Goal: Complete application form

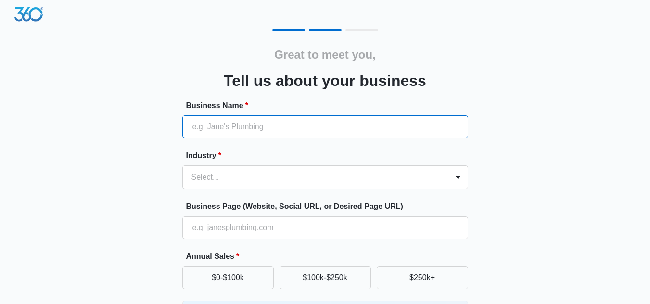
click at [270, 124] on input "Business Name *" at bounding box center [325, 126] width 286 height 23
paste input "A Team Demolition & Civil"
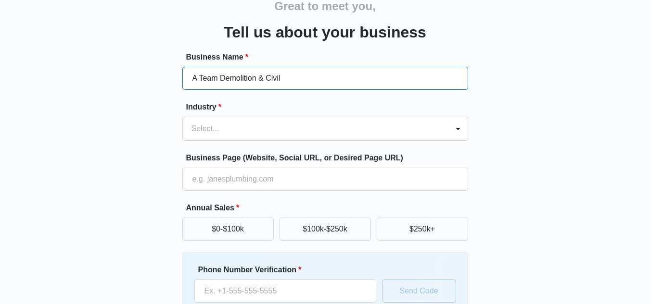
scroll to position [59, 0]
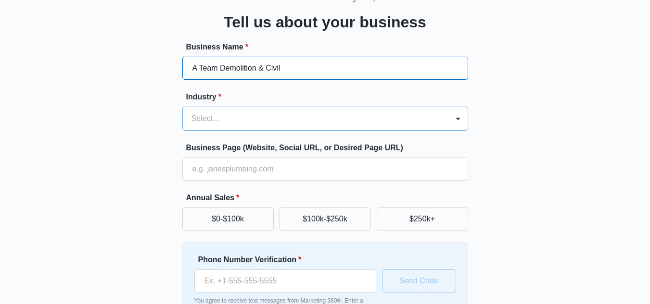
type input "A Team Demolition & Civil"
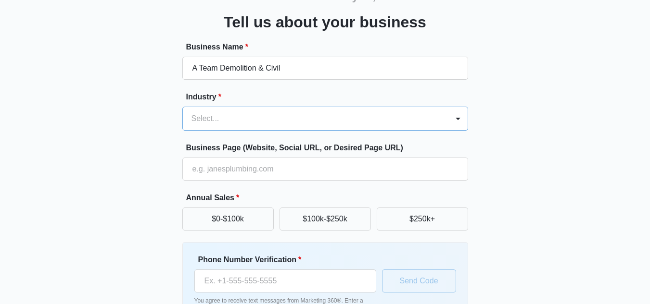
click at [287, 119] on div at bounding box center [313, 118] width 244 height 13
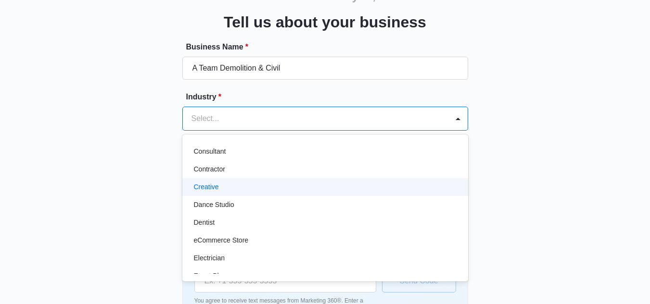
scroll to position [147, 0]
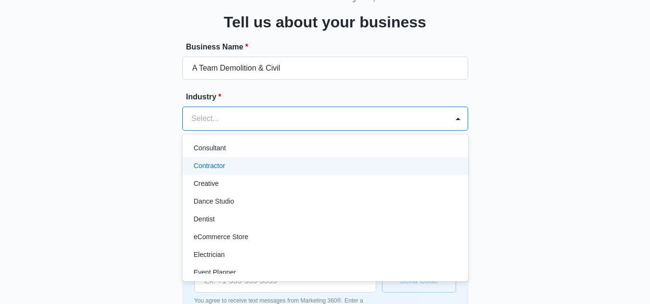
click at [215, 167] on p "Contractor" at bounding box center [209, 166] width 31 height 10
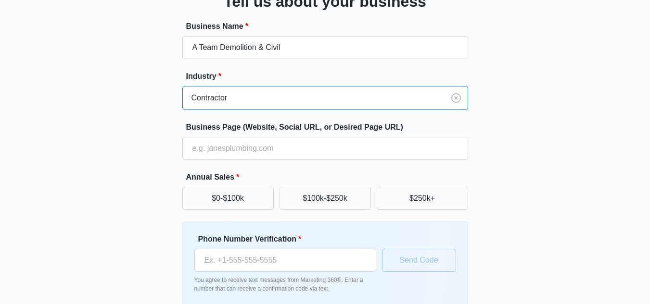
scroll to position [85, 0]
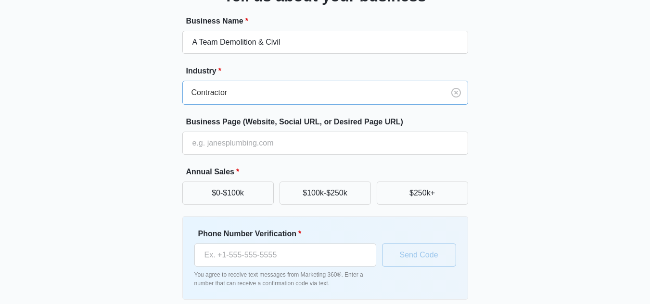
click at [260, 88] on div at bounding box center [311, 92] width 240 height 13
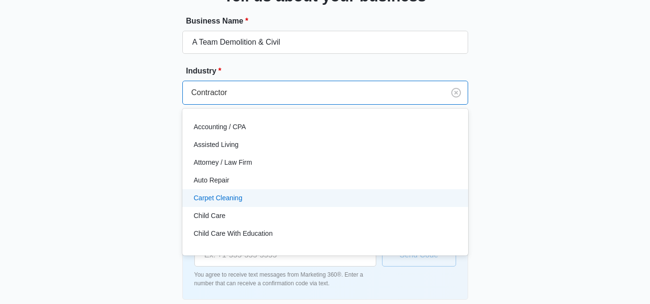
scroll to position [56, 0]
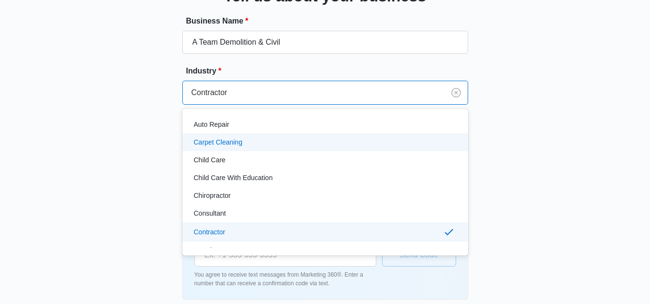
click at [149, 140] on div "Great to meet you, Tell us about your business Business Name * A Team Demolitio…" at bounding box center [325, 140] width 577 height 390
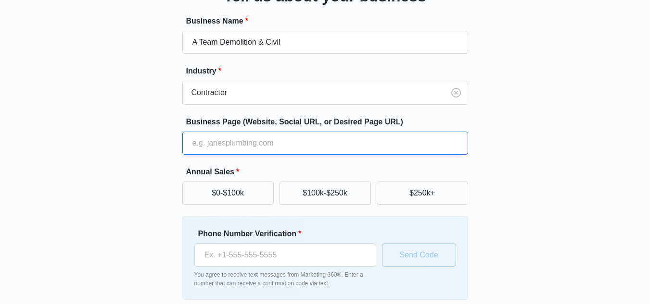
click at [224, 149] on input "Business Page (Website, Social URL, or Desired Page URL)" at bounding box center [325, 143] width 286 height 23
paste input "[URL][DOMAIN_NAME]"
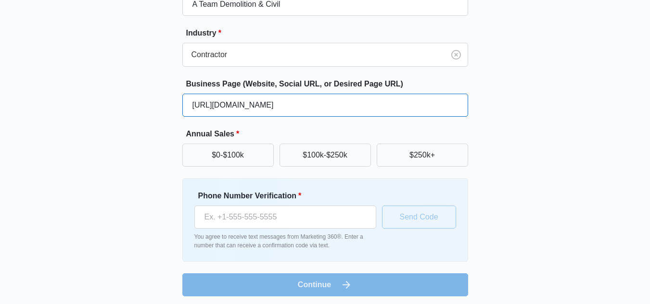
scroll to position [126, 0]
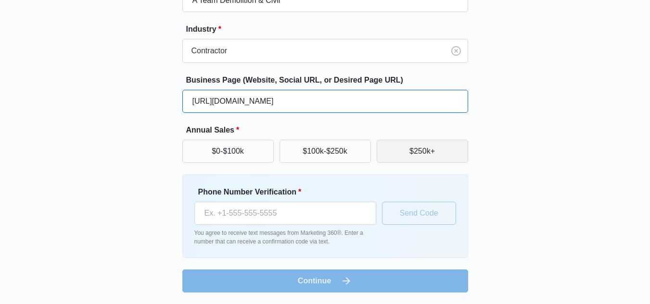
type input "[URL][DOMAIN_NAME]"
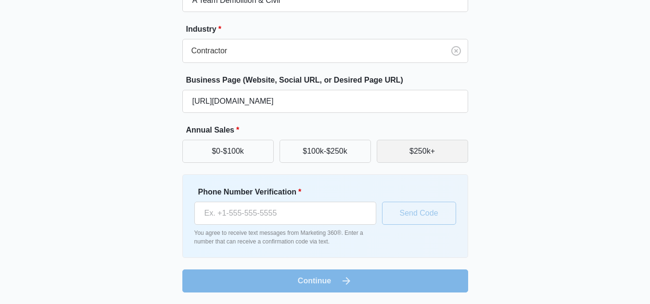
click at [425, 159] on button "$250k+" at bounding box center [421, 151] width 91 height 23
